Goal: Task Accomplishment & Management: Complete application form

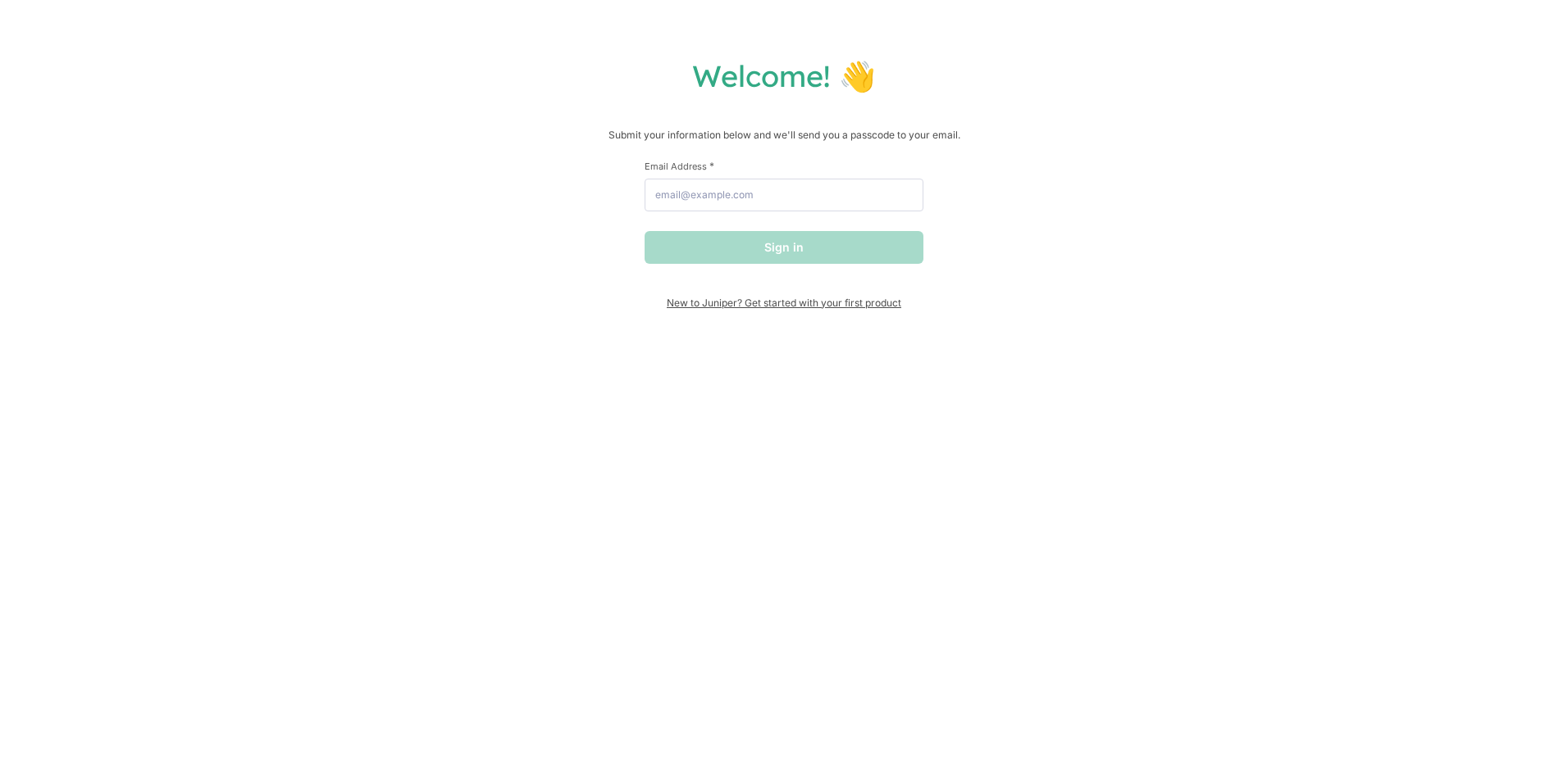
click at [855, 307] on span "New to Juniper? Get started with your first product" at bounding box center [784, 302] width 279 height 12
click at [762, 204] on input "Email Address *" at bounding box center [784, 195] width 279 height 33
type input "[PERSON_NAME][EMAIL_ADDRESS][PERSON_NAME][DOMAIN_NAME]"
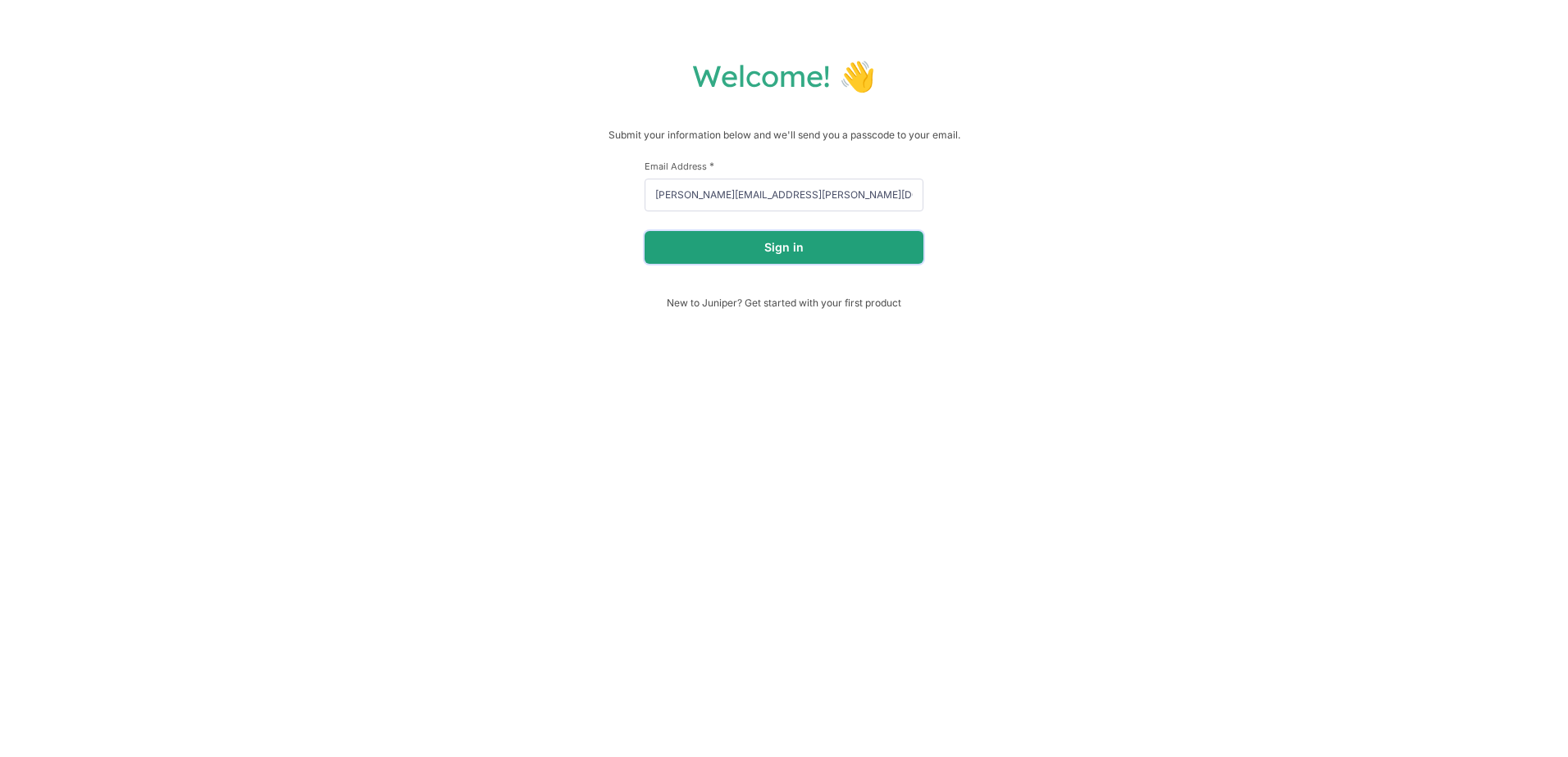
click at [775, 258] on button "Sign in" at bounding box center [784, 247] width 279 height 33
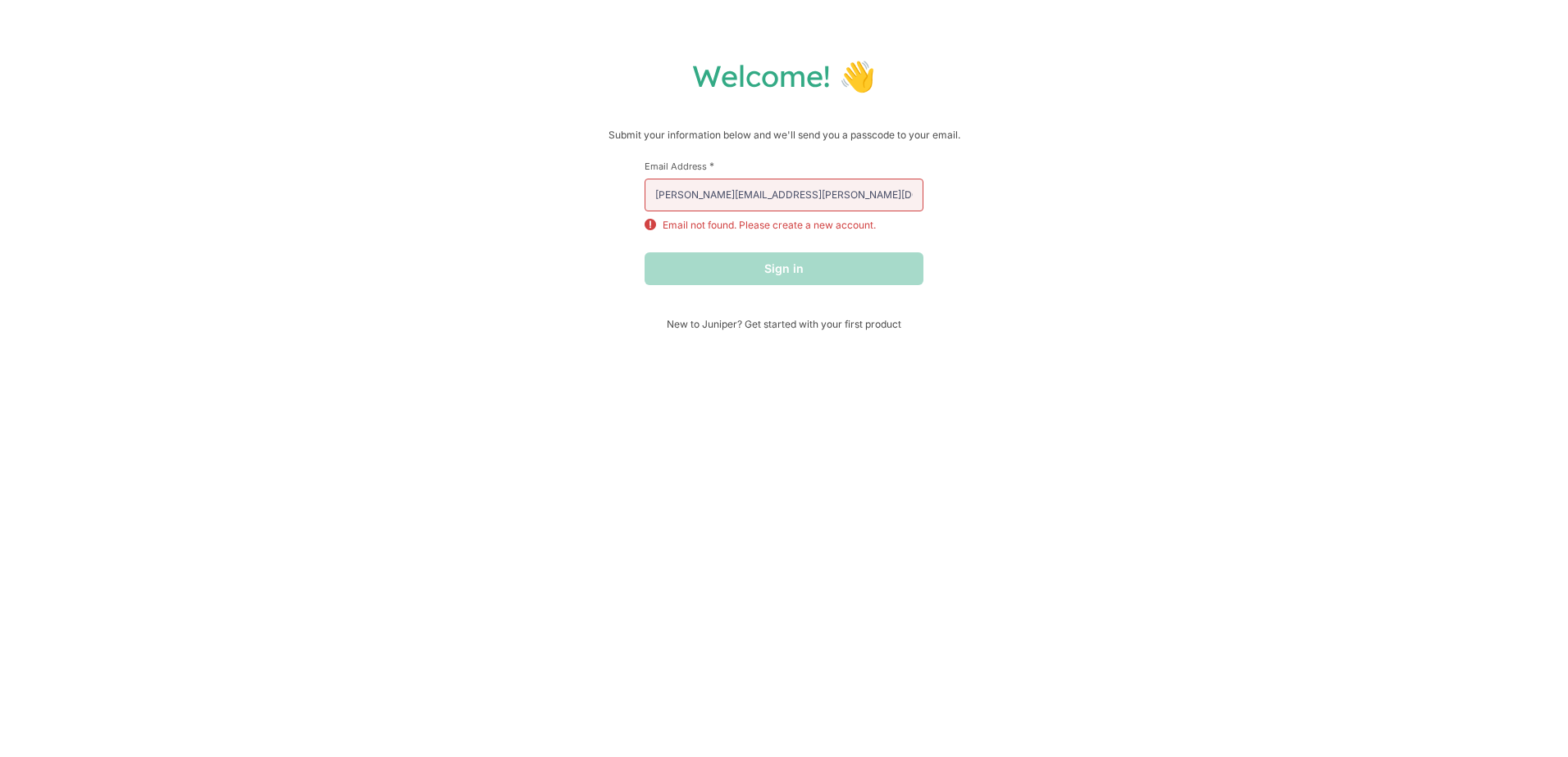
click at [767, 231] on p "Email not found. Please create a new account." at bounding box center [769, 226] width 213 height 15
click at [788, 125] on div "Welcome! 👋 Submit your information below and we'll send you a passcode to your …" at bounding box center [784, 193] width 1536 height 273
click at [805, 67] on h1 "Welcome! 👋" at bounding box center [784, 76] width 1536 height 37
click at [810, 80] on h1 "Welcome! 👋" at bounding box center [784, 76] width 1536 height 37
click at [867, 335] on div "Welcome! 👋 Submit your information below and we'll send you a passcode to your …" at bounding box center [784, 378] width 1568 height 757
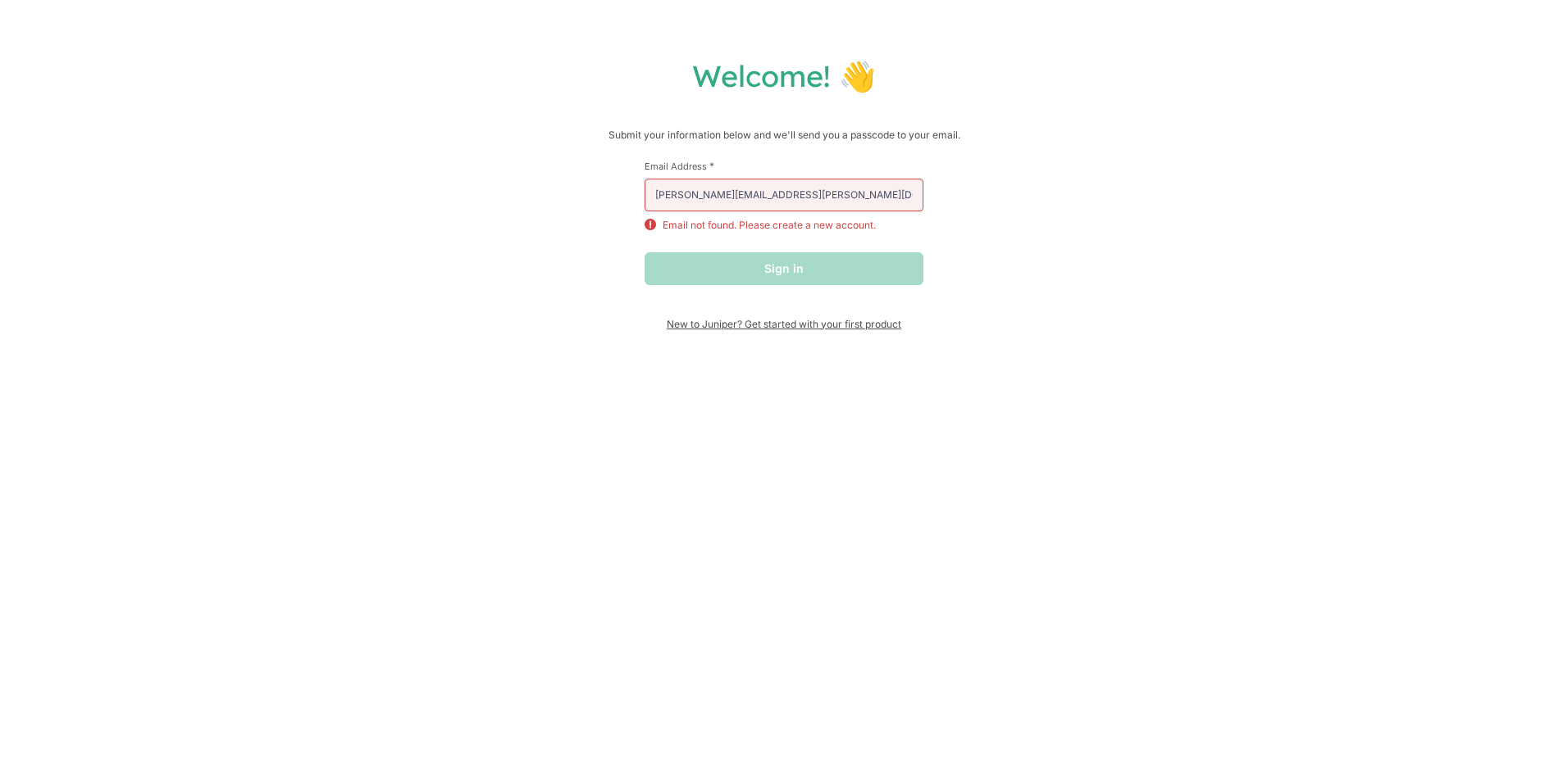
click at [864, 328] on span "New to Juniper? Get started with your first product" at bounding box center [784, 324] width 279 height 12
